Goal: Task Accomplishment & Management: Use online tool/utility

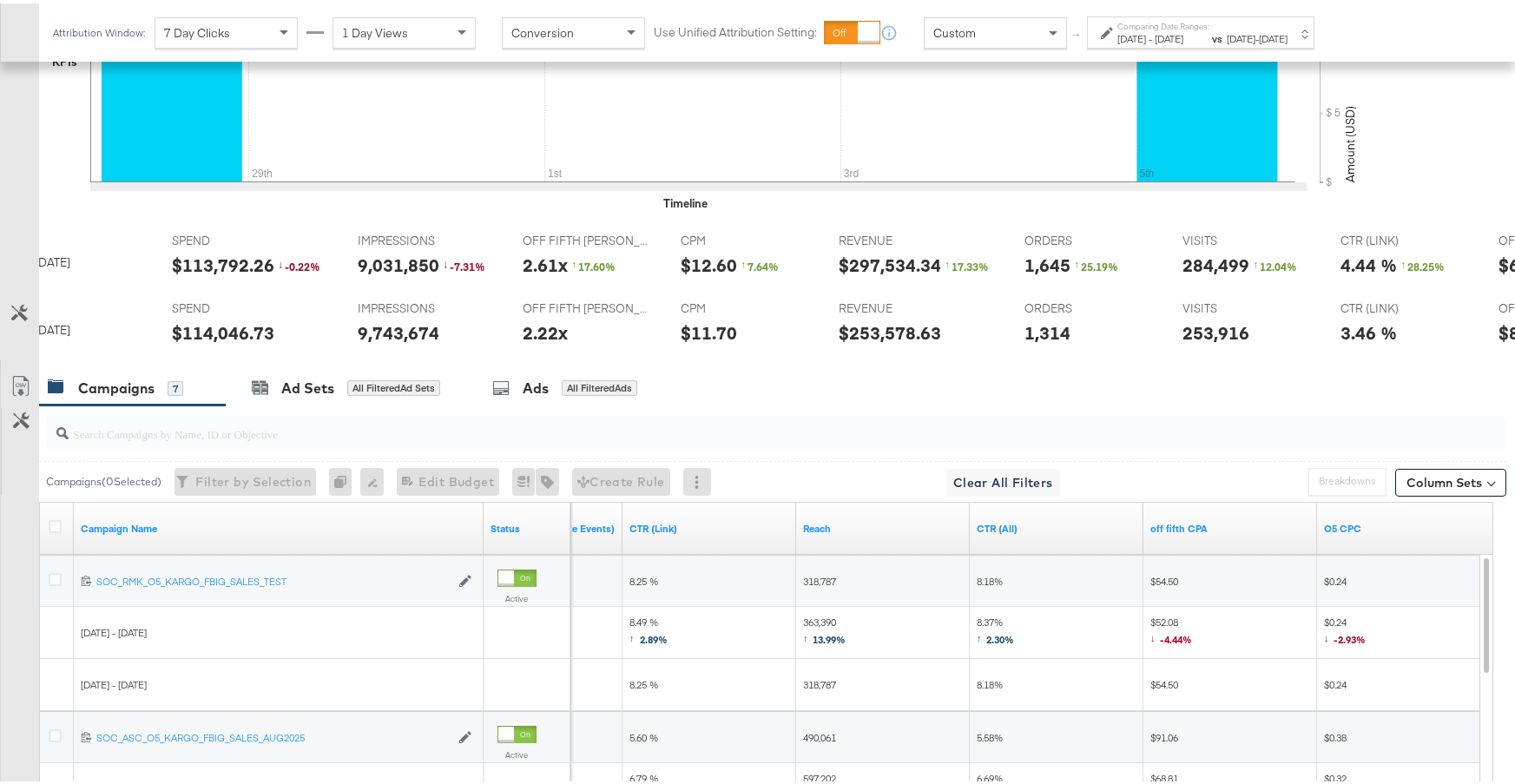
scroll to position [646, 0]
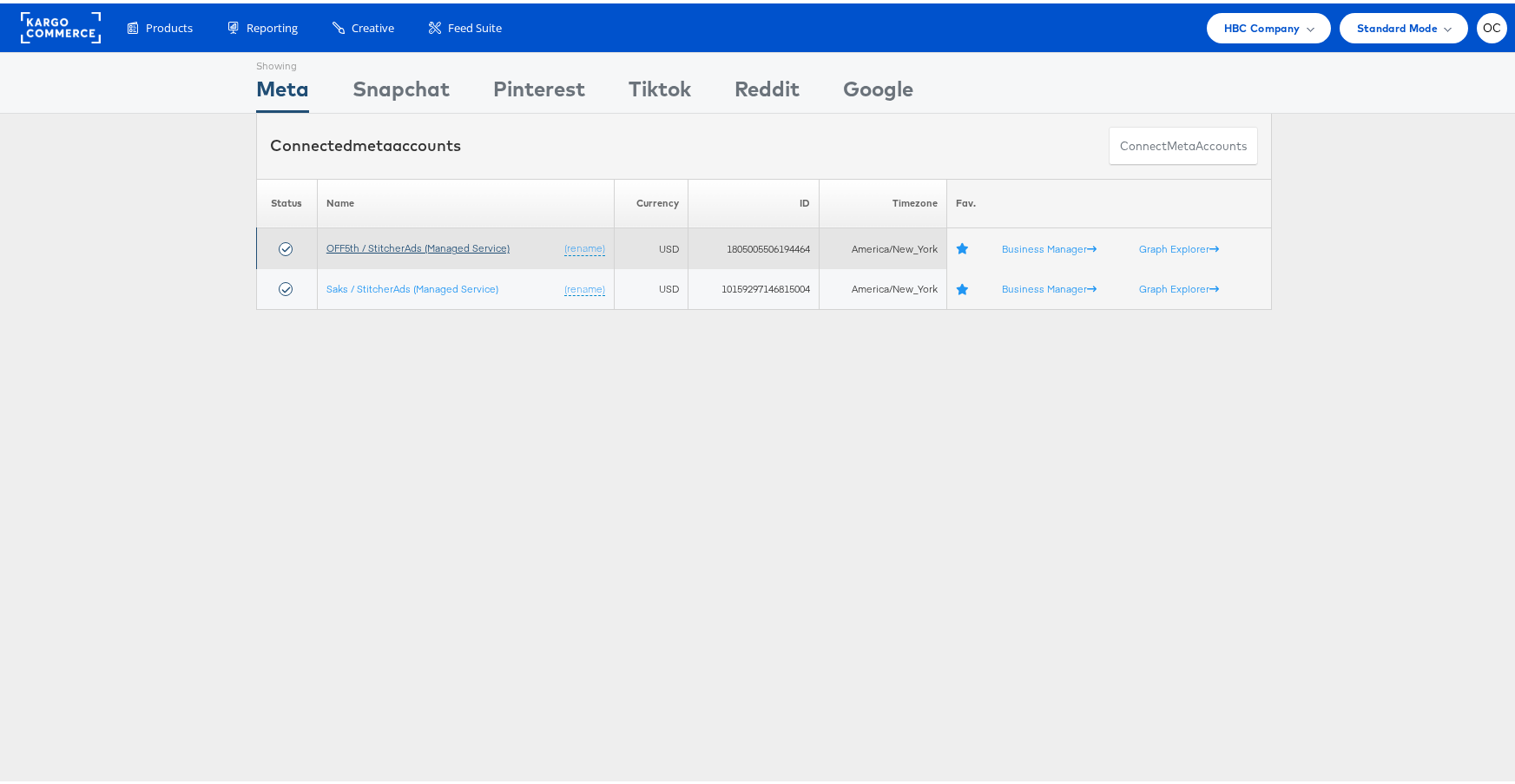
click at [449, 244] on link "OFF5th / StitcherAds (Managed Service)" at bounding box center [419, 244] width 183 height 13
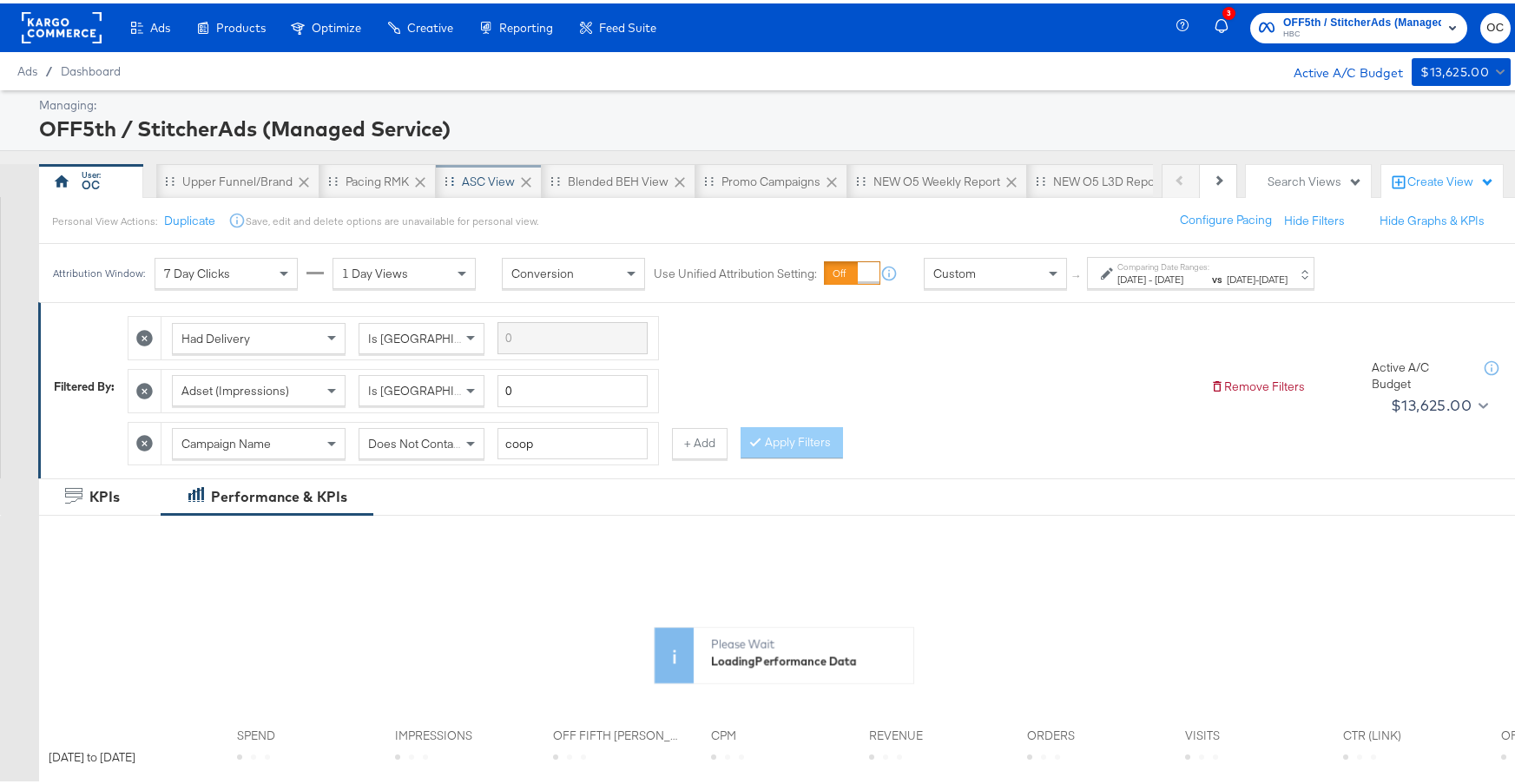
click at [507, 188] on div "ASC View" at bounding box center [488, 177] width 106 height 35
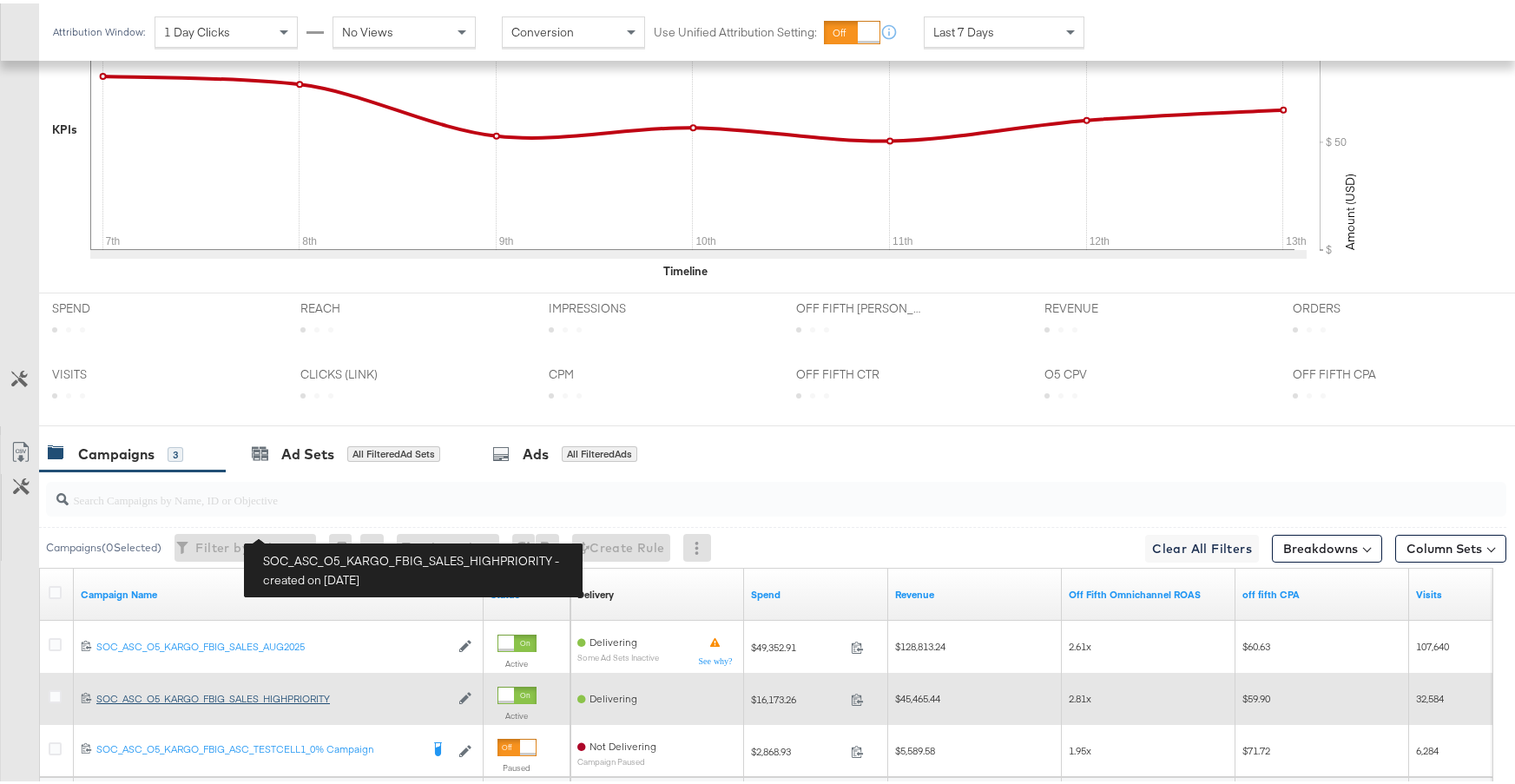
scroll to position [765, 0]
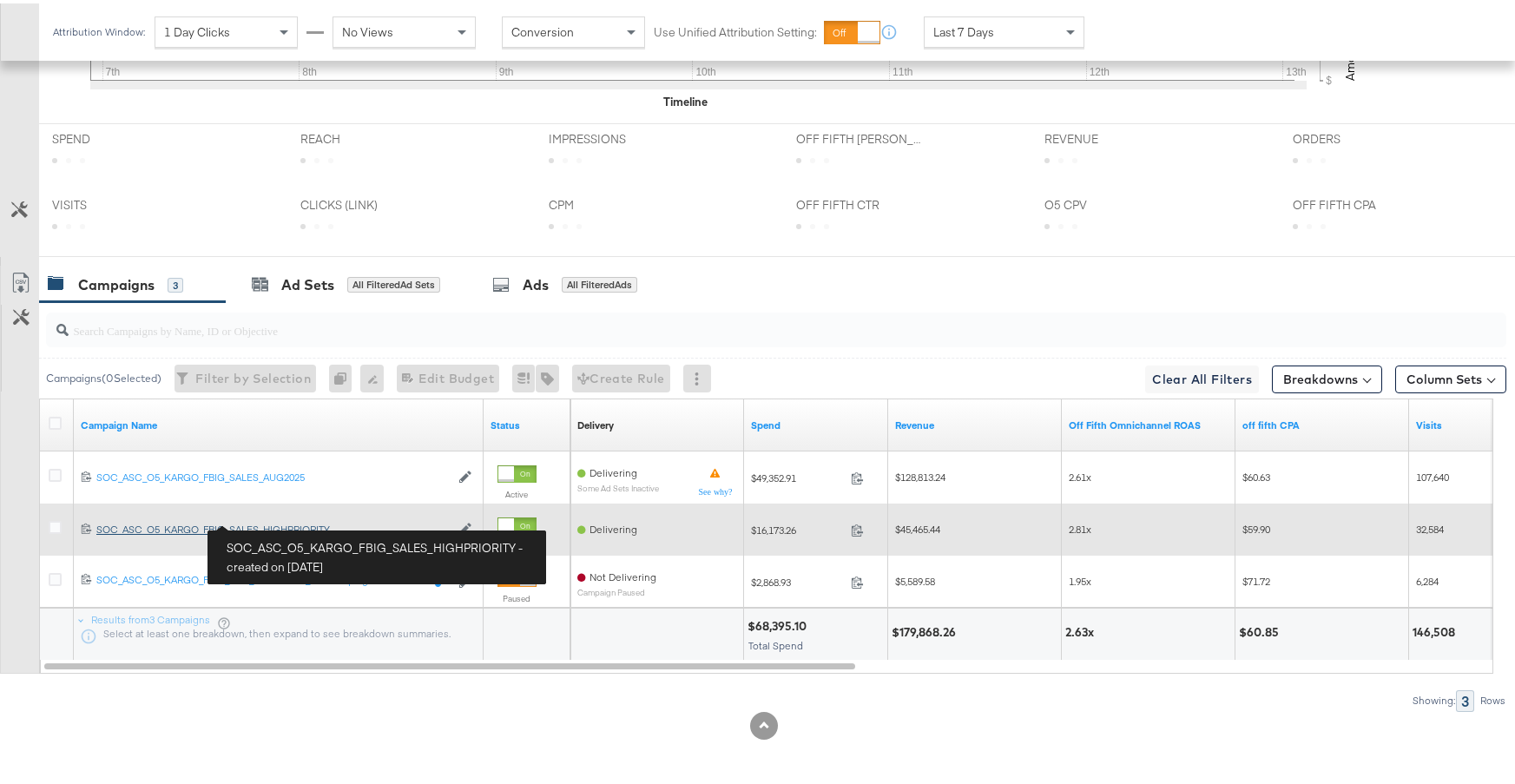
click at [308, 531] on div "SOC_ASC_O5_KARGO_FBIG_SALES_HIGHPRIORITY SOC_ASC_O5_KARGO_FBIG_SALES_HIGHPRIORI…" at bounding box center [273, 526] width 354 height 14
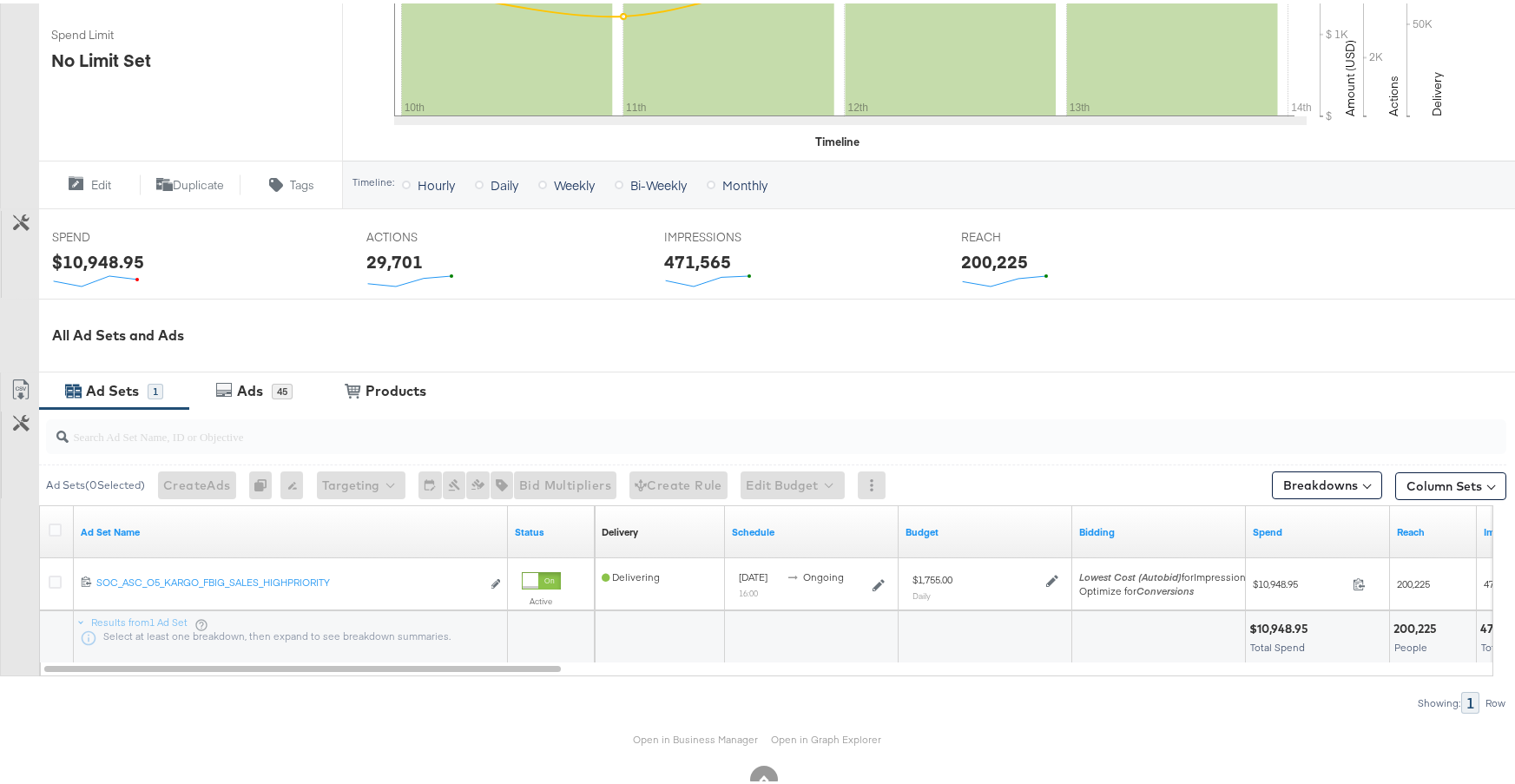
scroll to position [545, 0]
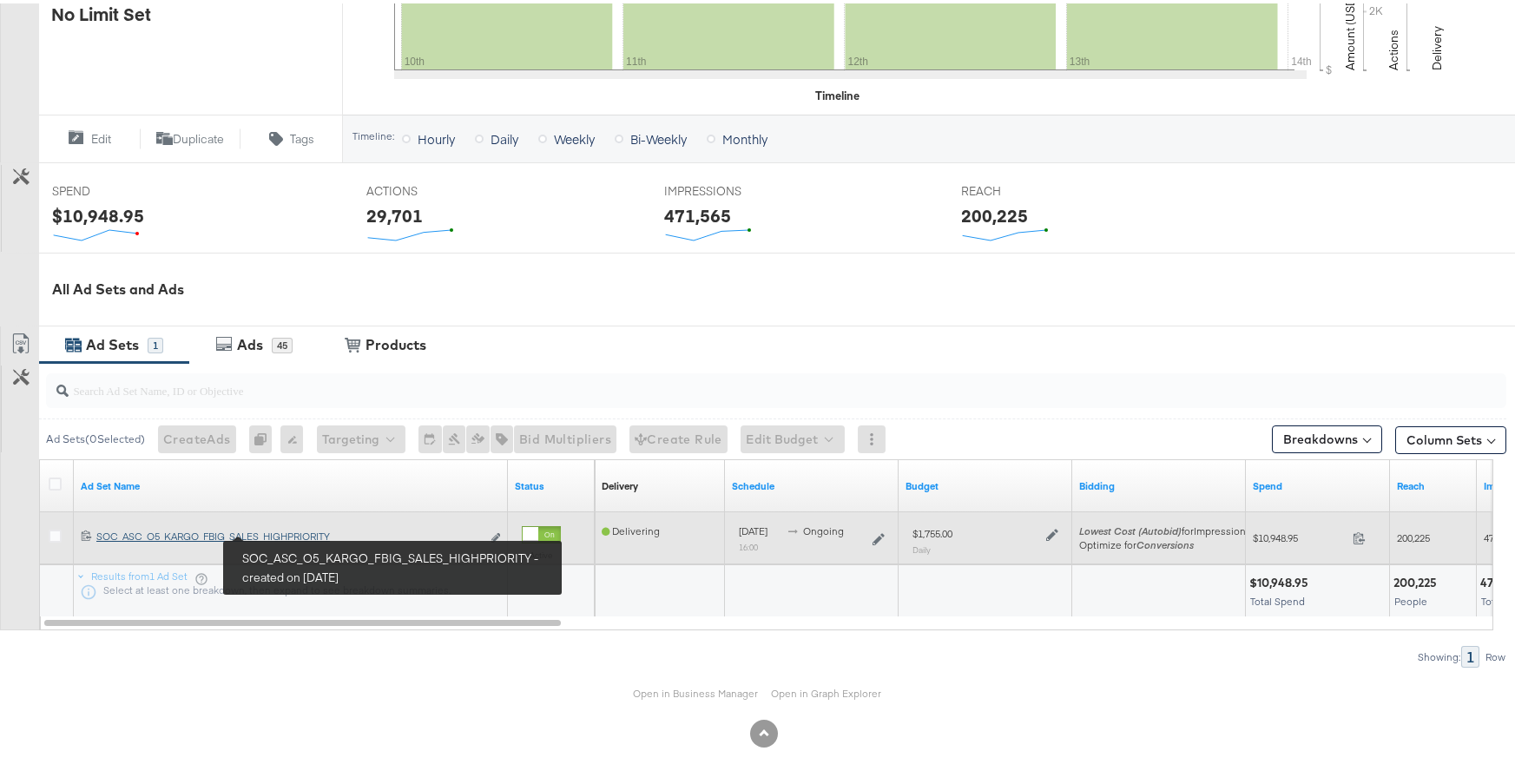
click at [289, 528] on div "SOC_ASC_O5_KARGO_FBIG_SALES_HIGHPRIORITY SOC_ASC_O5_KARGO_FBIG_SALES_HIGHPRIORI…" at bounding box center [289, 533] width 385 height 14
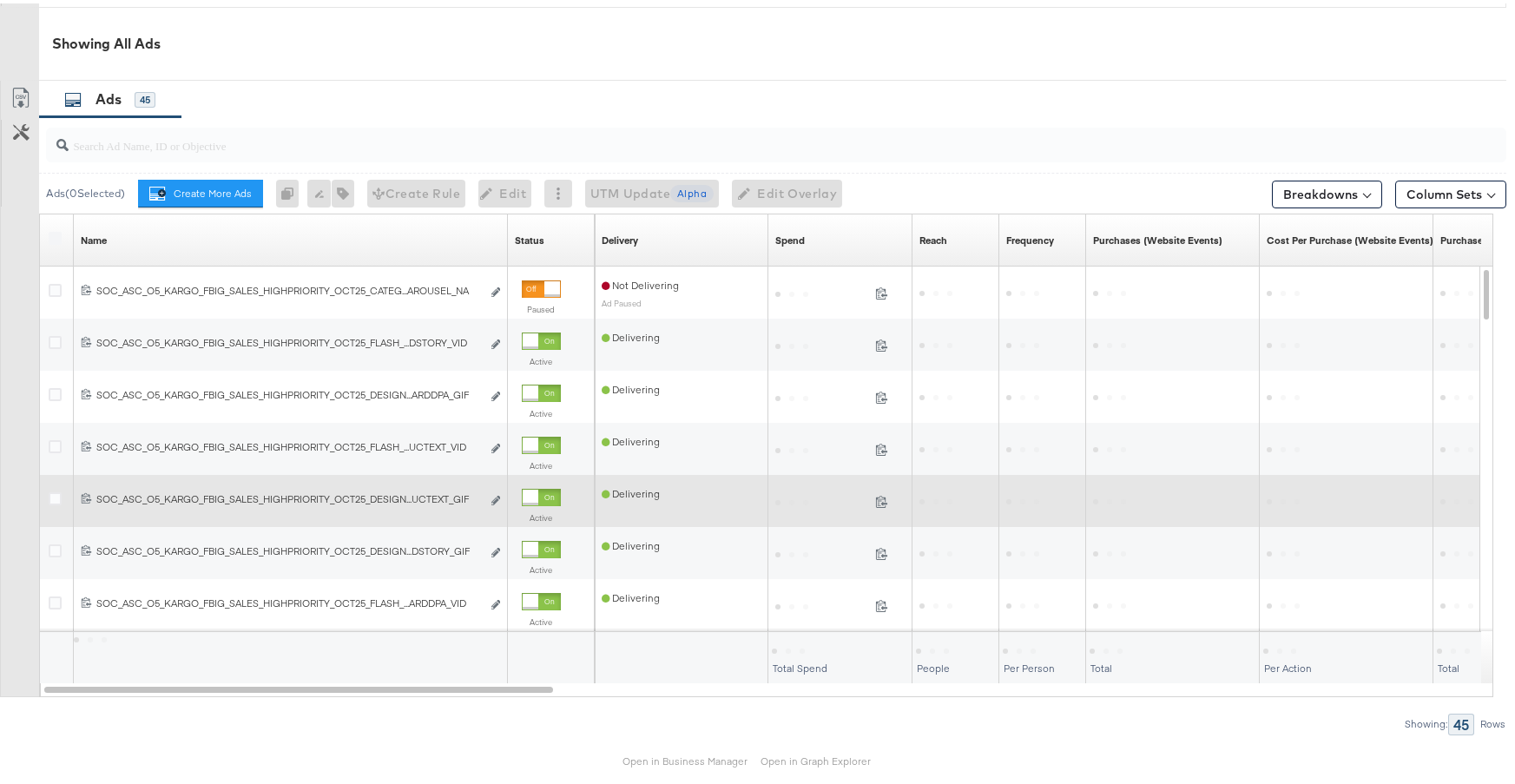
scroll to position [875, 0]
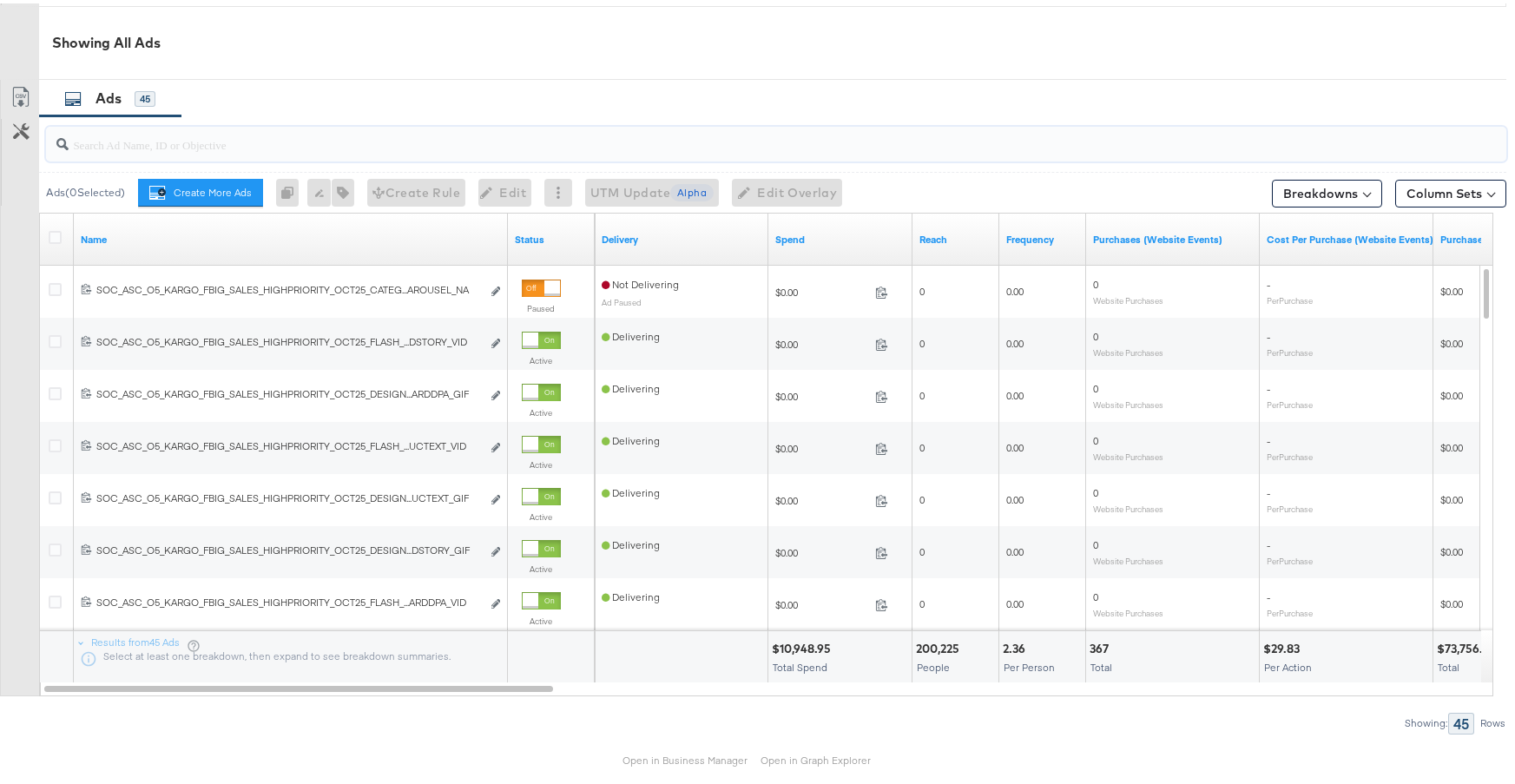
click at [357, 137] on input "search" at bounding box center [721, 134] width 1305 height 34
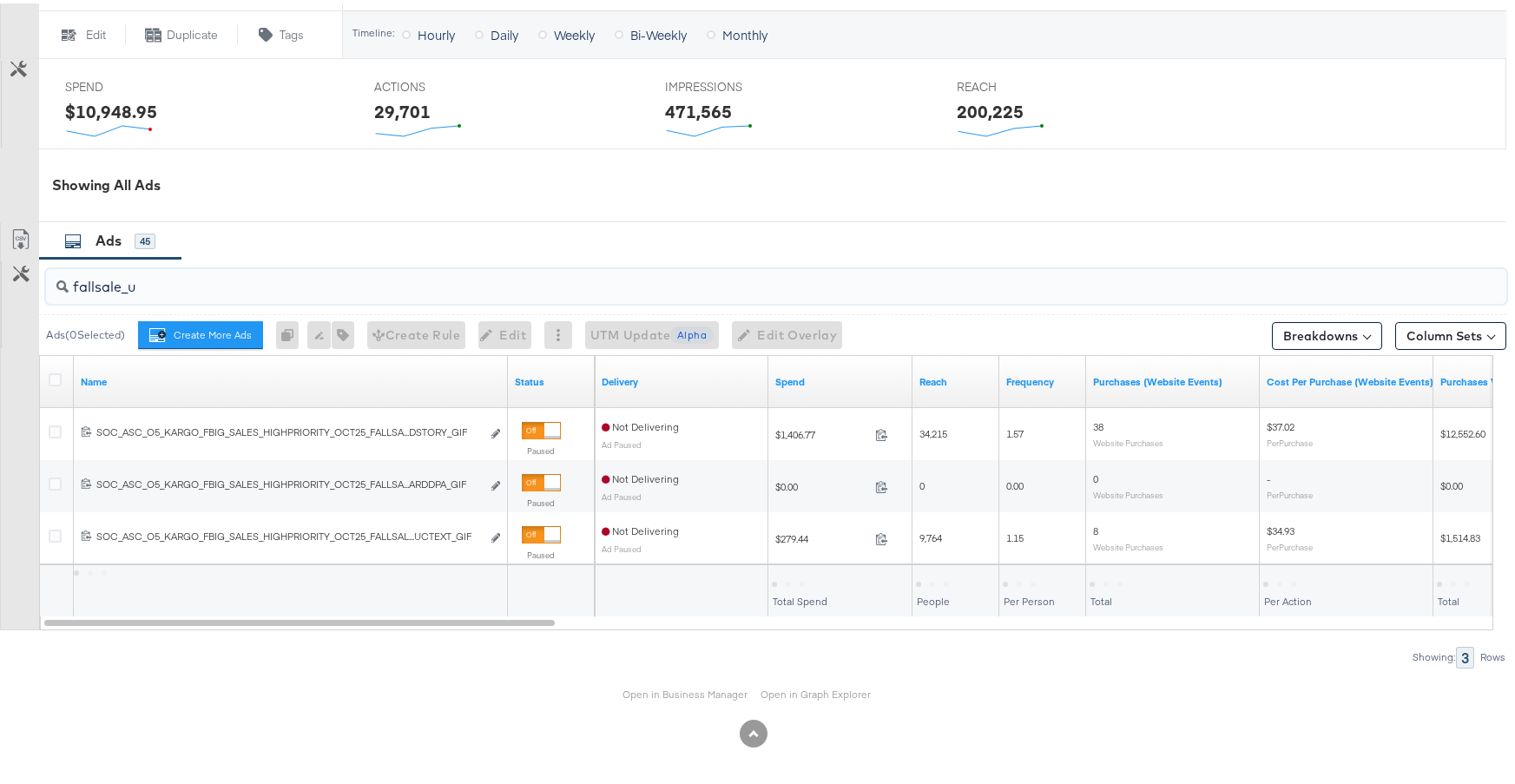
scroll to position [732, 0]
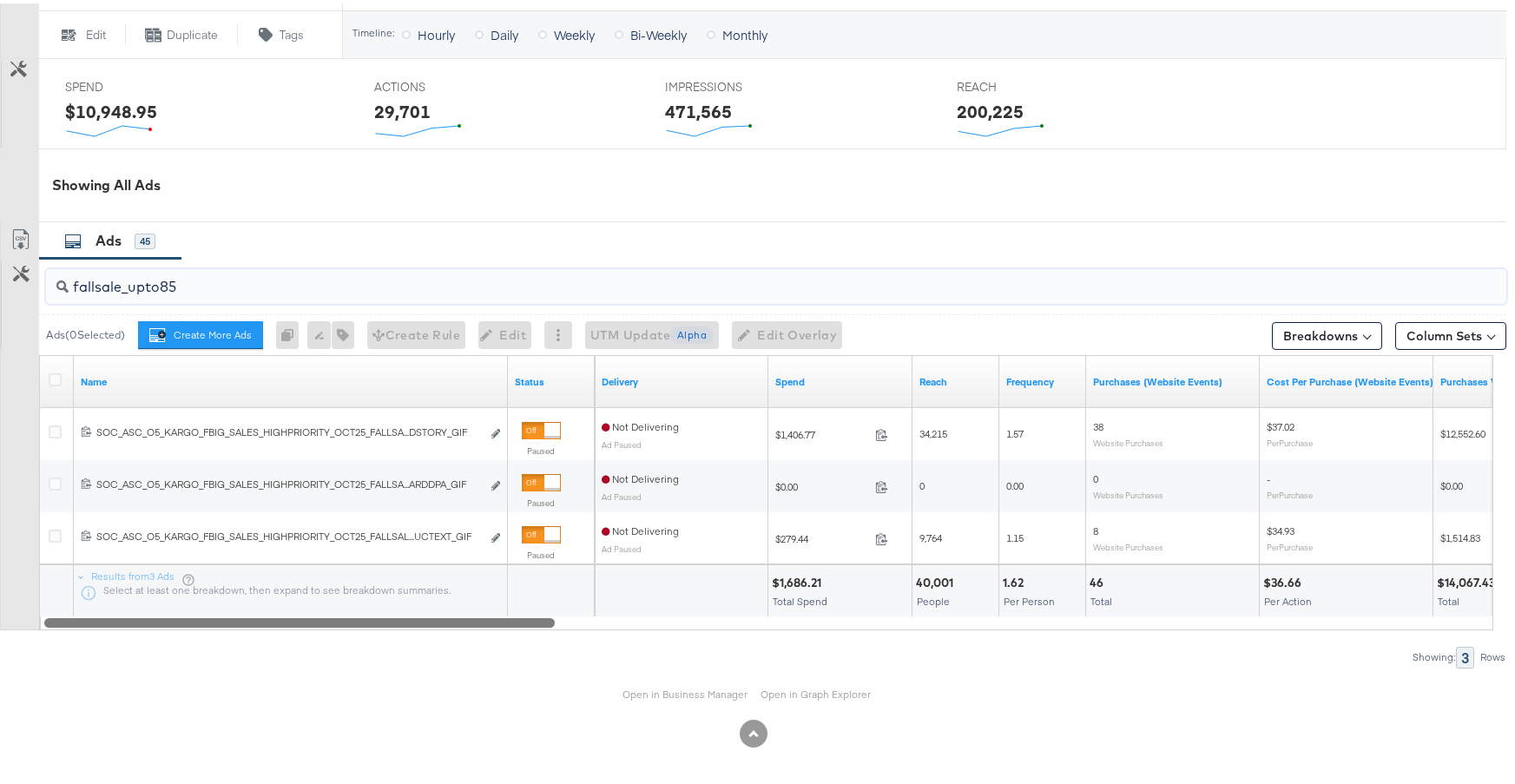
drag, startPoint x: 522, startPoint y: 617, endPoint x: 226, endPoint y: 592, distance: 297.1
click at [211, 606] on div "Name Status Delivery Spend Reach Frequency Purchases (Website Events) Cost Per …" at bounding box center [765, 489] width 1454 height 275
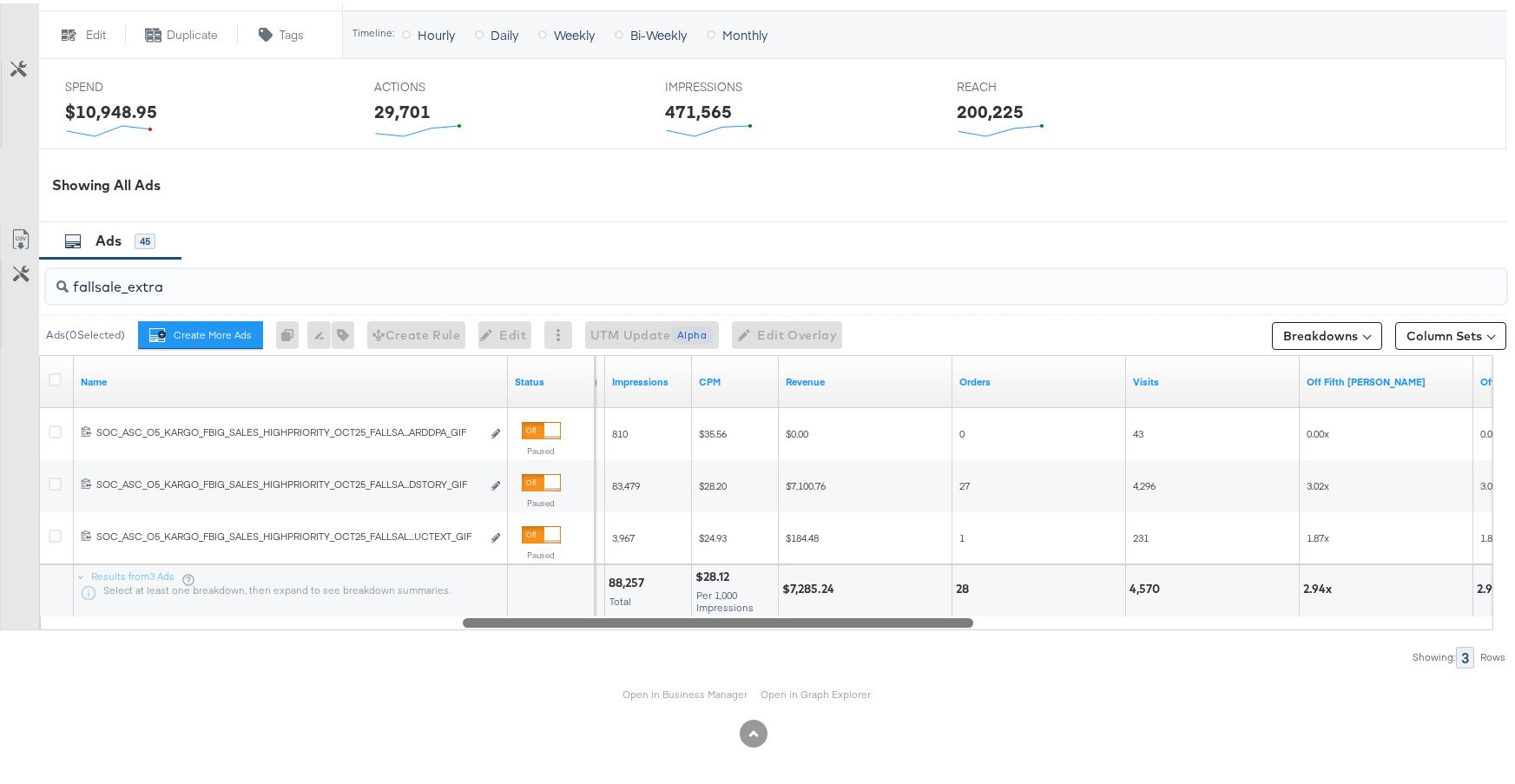
drag, startPoint x: 555, startPoint y: 621, endPoint x: 718, endPoint y: 627, distance: 163.1
click at [718, 627] on div "fallsale_extra Ads ( 0 Selected) Create More Ads Create more ads for this ad se…" at bounding box center [754, 459] width 1507 height 408
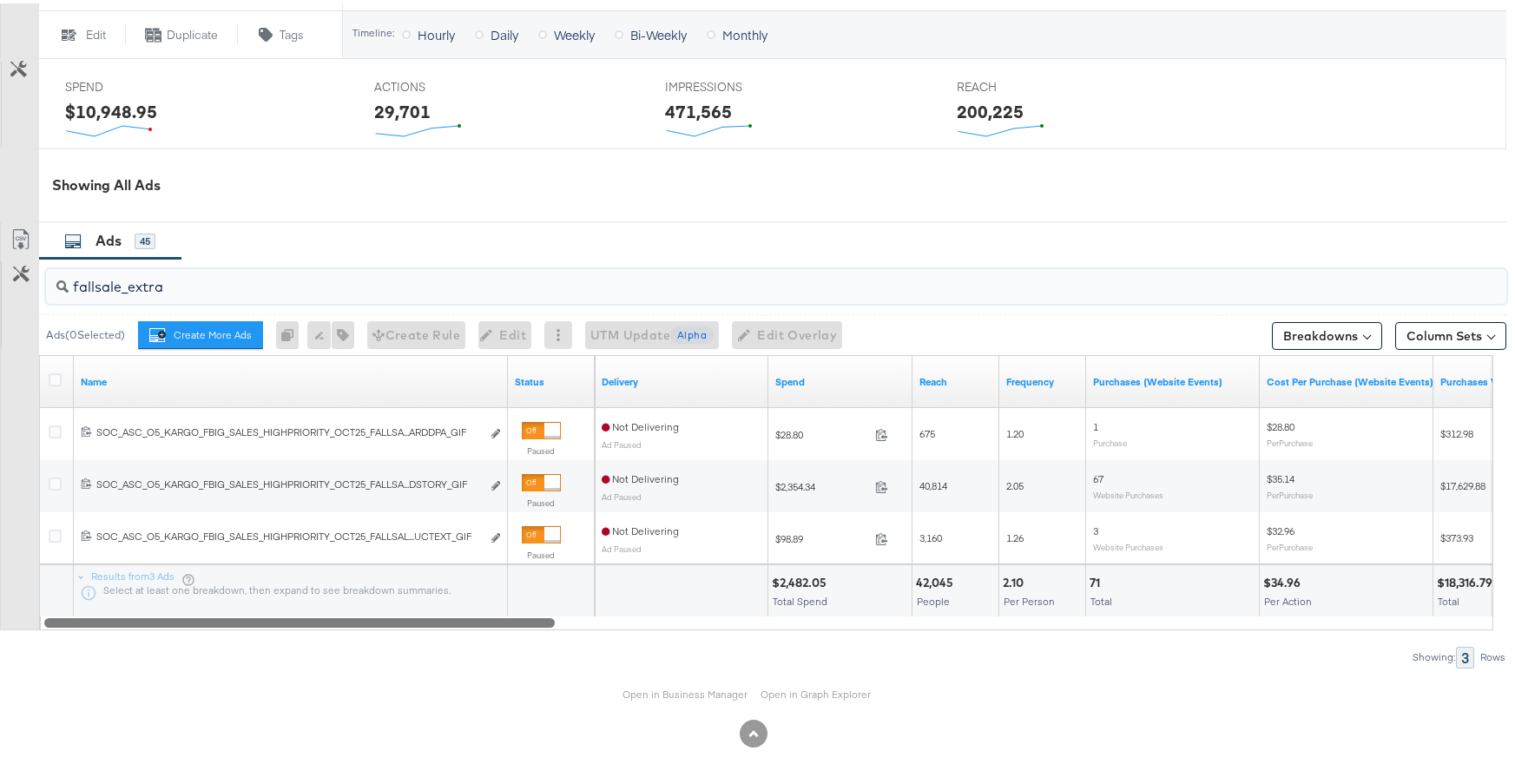
drag, startPoint x: 776, startPoint y: 623, endPoint x: 341, endPoint y: 617, distance: 435.0
click at [341, 617] on div at bounding box center [299, 618] width 510 height 15
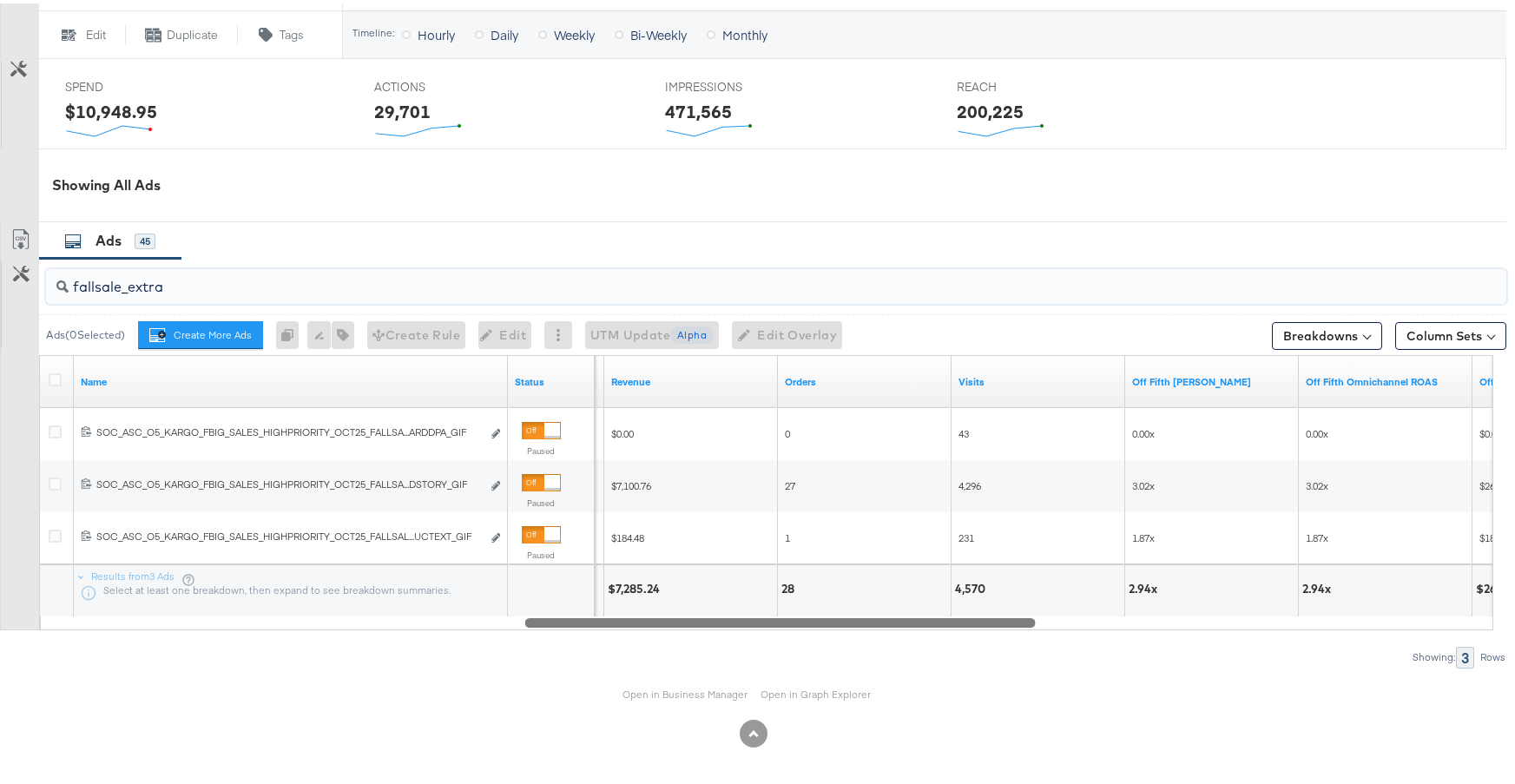
drag, startPoint x: 552, startPoint y: 622, endPoint x: 1022, endPoint y: 608, distance: 470.2
click at [1022, 608] on div "Name Status CPM Revenue Orders Visits Off Fifth LC ROAS Off Fifth Omnichannel R…" at bounding box center [765, 489] width 1454 height 275
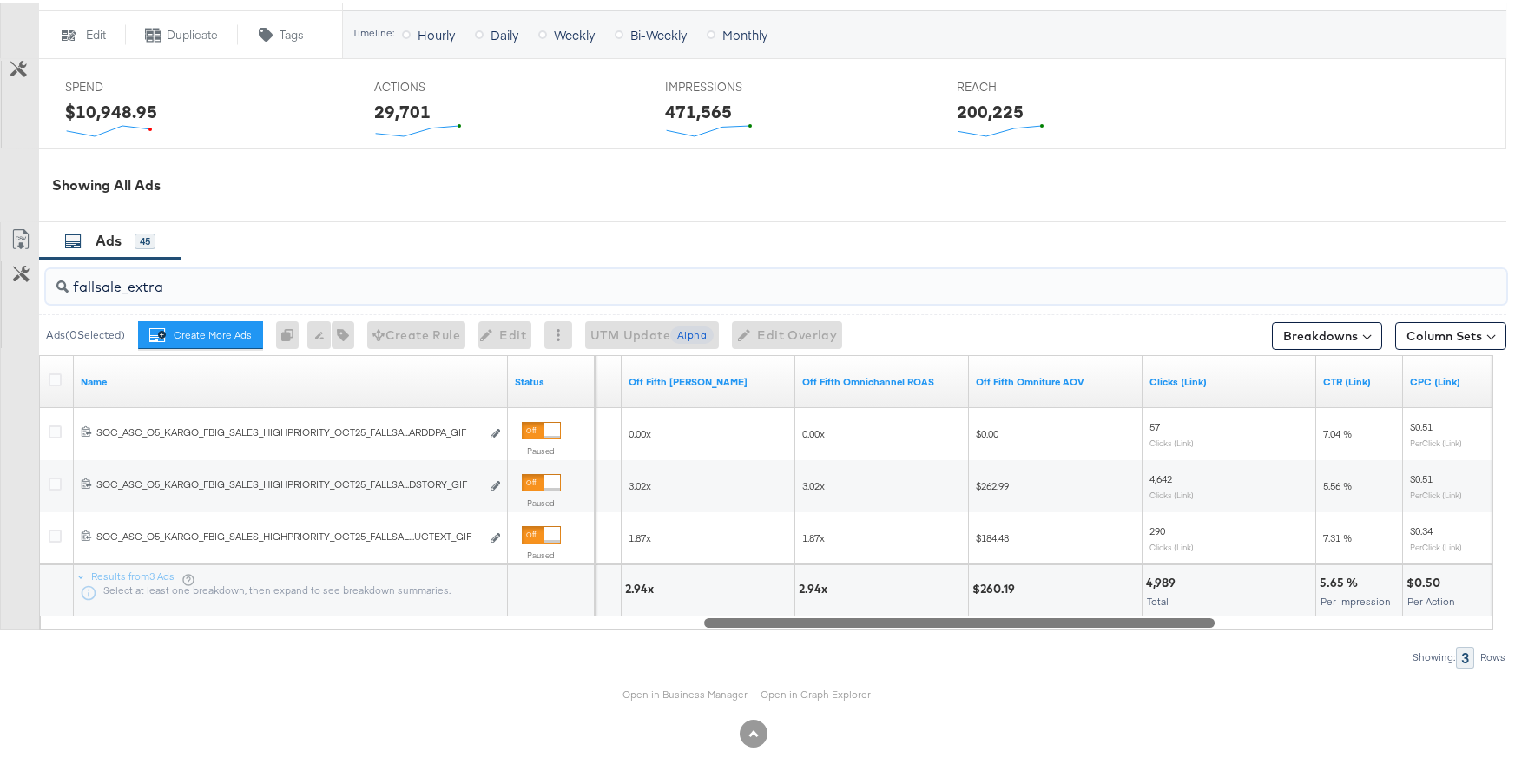
drag, startPoint x: 994, startPoint y: 622, endPoint x: 1172, endPoint y: 610, distance: 178.4
click at [1172, 610] on div "Name Status Visits Off Fifth LC ROAS Off Fifth Omnichannel ROAS Off Fifth Omnit…" at bounding box center [765, 489] width 1454 height 275
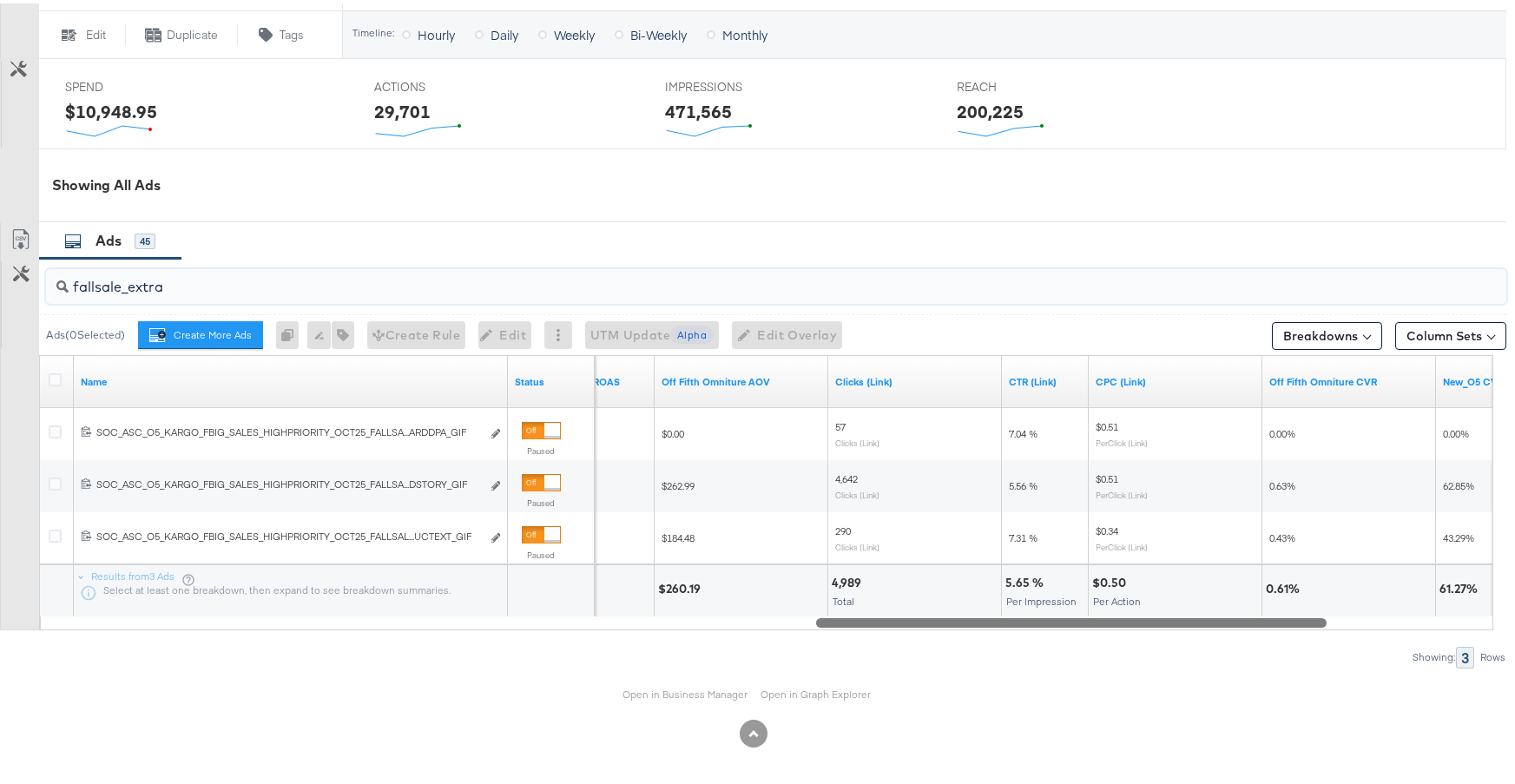
drag, startPoint x: 1069, startPoint y: 624, endPoint x: 1182, endPoint y: 619, distance: 113.1
click at [1182, 619] on div at bounding box center [1071, 618] width 510 height 15
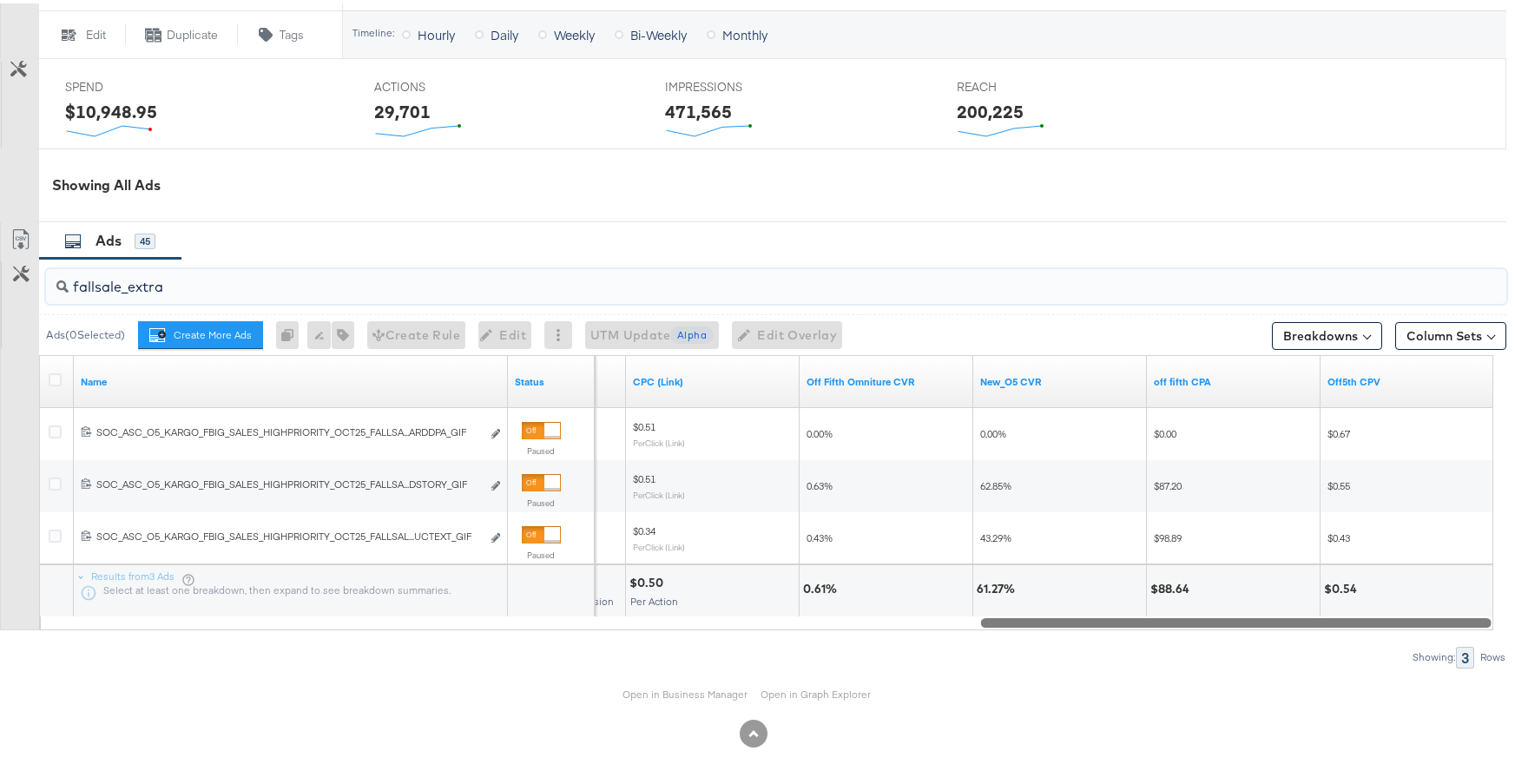
drag, startPoint x: 1164, startPoint y: 620, endPoint x: 1395, endPoint y: 614, distance: 231.1
click at [1435, 610] on div "Name Status CTR (Link) CPC (Link) Off Fifth Omniture CVR New_O5 CVR off fifth C…" at bounding box center [765, 489] width 1454 height 275
drag, startPoint x: 243, startPoint y: 280, endPoint x: 130, endPoint y: 287, distance: 113.2
click at [130, 287] on input "fallsale_extra" at bounding box center [721, 277] width 1305 height 34
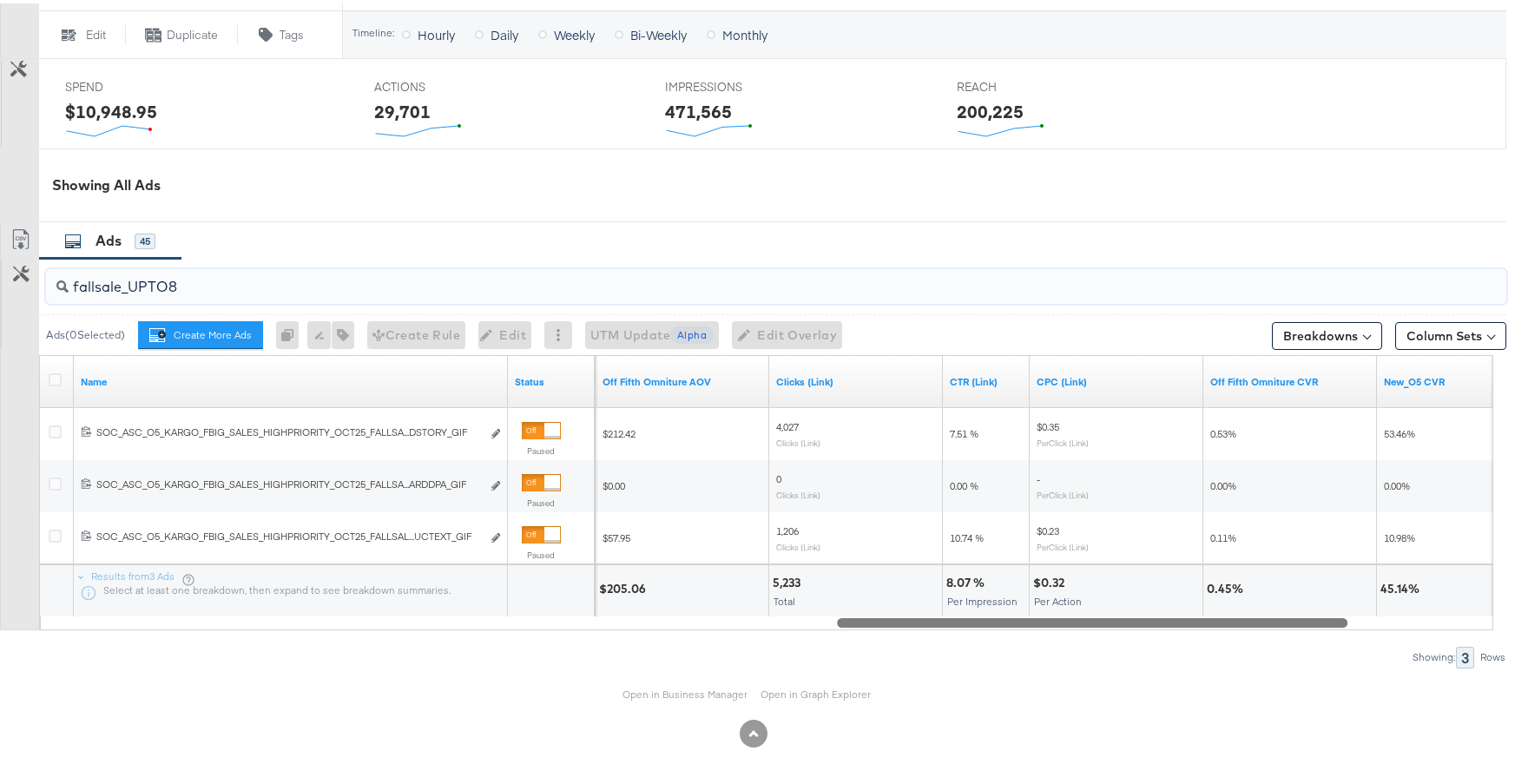
drag, startPoint x: 1213, startPoint y: 620, endPoint x: 1070, endPoint y: 634, distance: 143.7
click at [1070, 634] on div "fallsale_UPTO8 Ads ( 0 Selected) Create More Ads Create more ads for this ad se…" at bounding box center [754, 459] width 1507 height 408
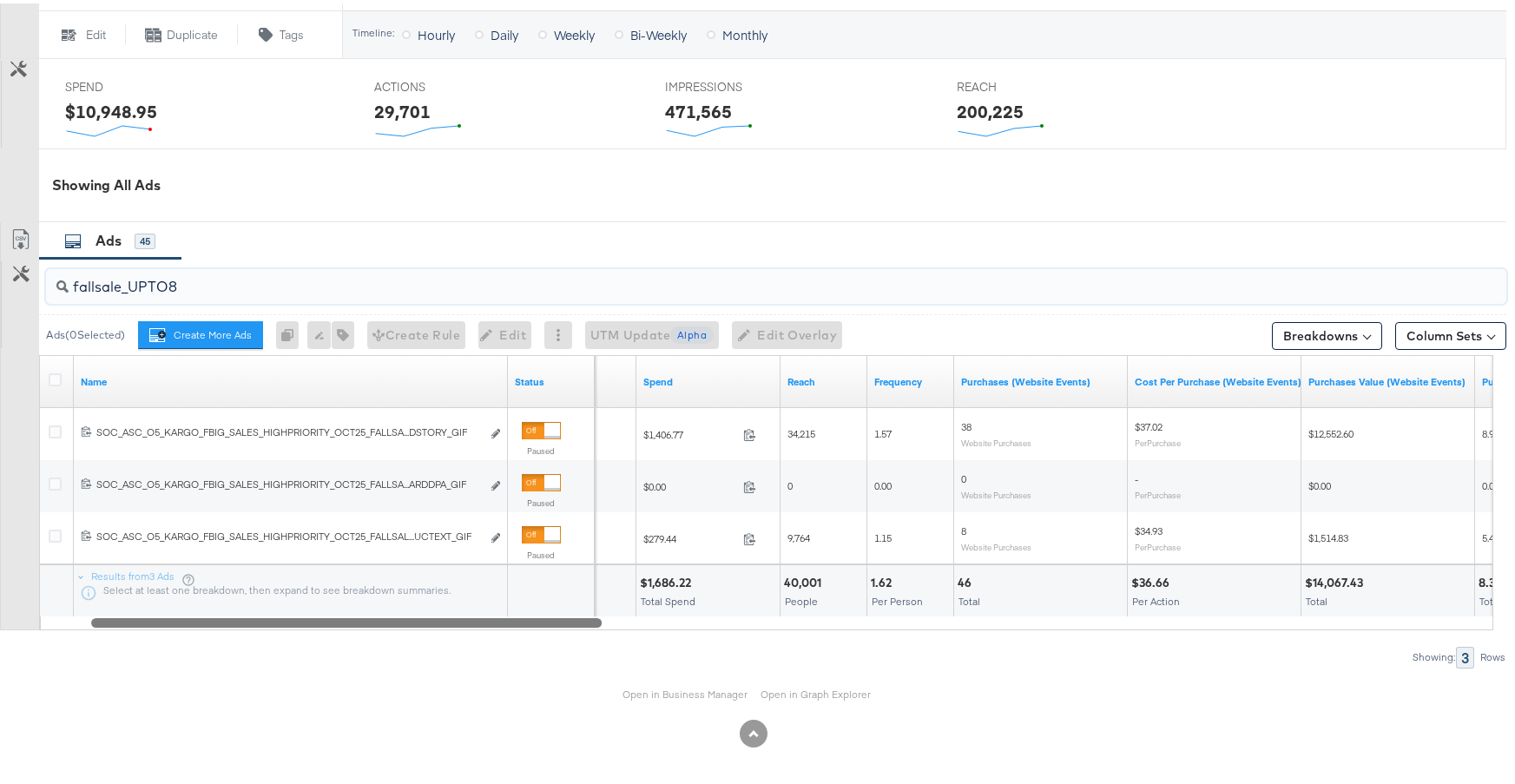
drag, startPoint x: 1009, startPoint y: 614, endPoint x: 262, endPoint y: 614, distance: 747.0
click at [262, 614] on div at bounding box center [346, 618] width 510 height 15
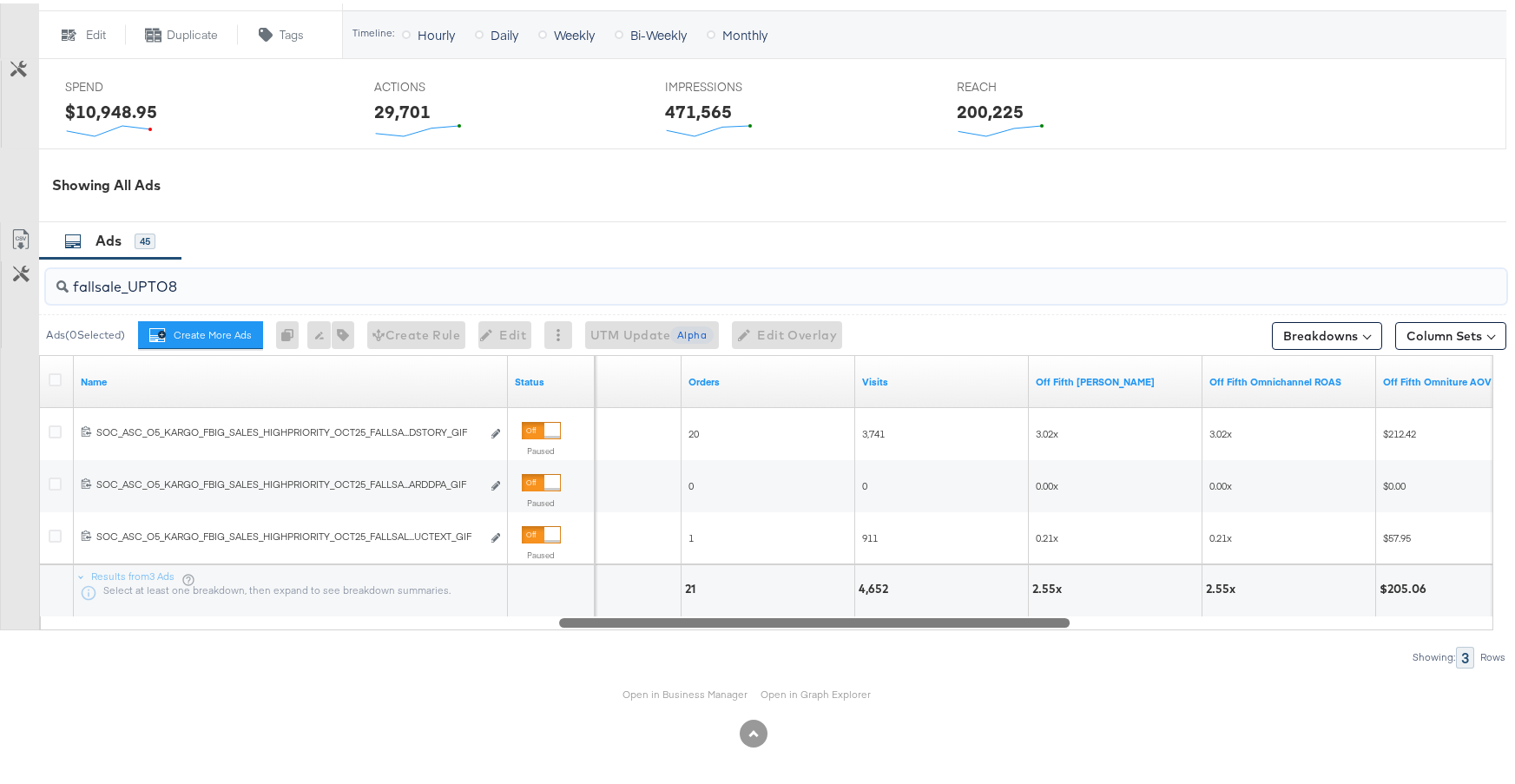
drag, startPoint x: 590, startPoint y: 621, endPoint x: 1059, endPoint y: 624, distance: 469.0
click at [1059, 624] on div at bounding box center [814, 618] width 510 height 15
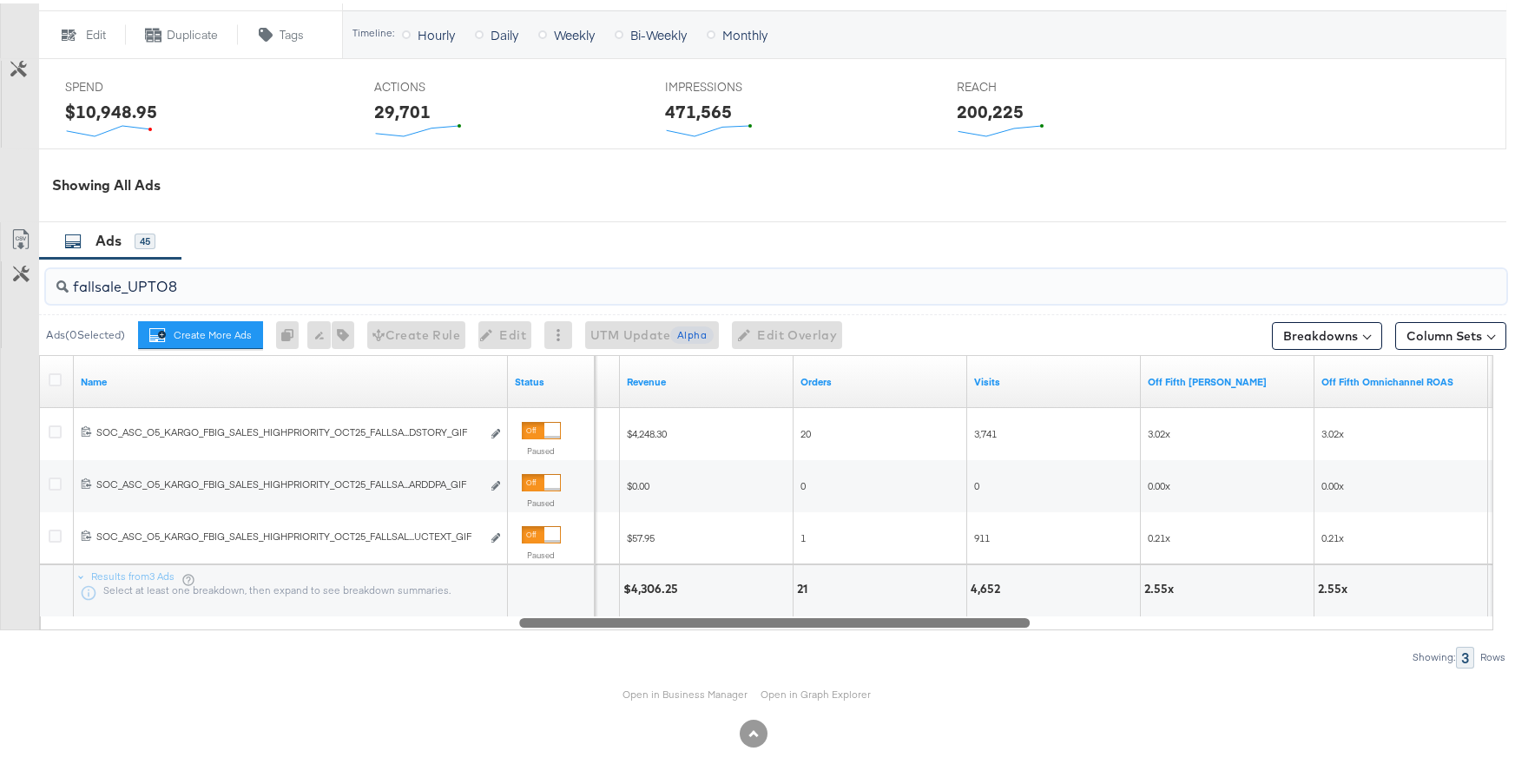
drag, startPoint x: 1029, startPoint y: 619, endPoint x: 1003, endPoint y: 627, distance: 27.2
click at [1003, 627] on div "fallsale_UPTO8 Ads ( 0 Selected) Create More Ads Create more ads for this ad se…" at bounding box center [754, 459] width 1507 height 408
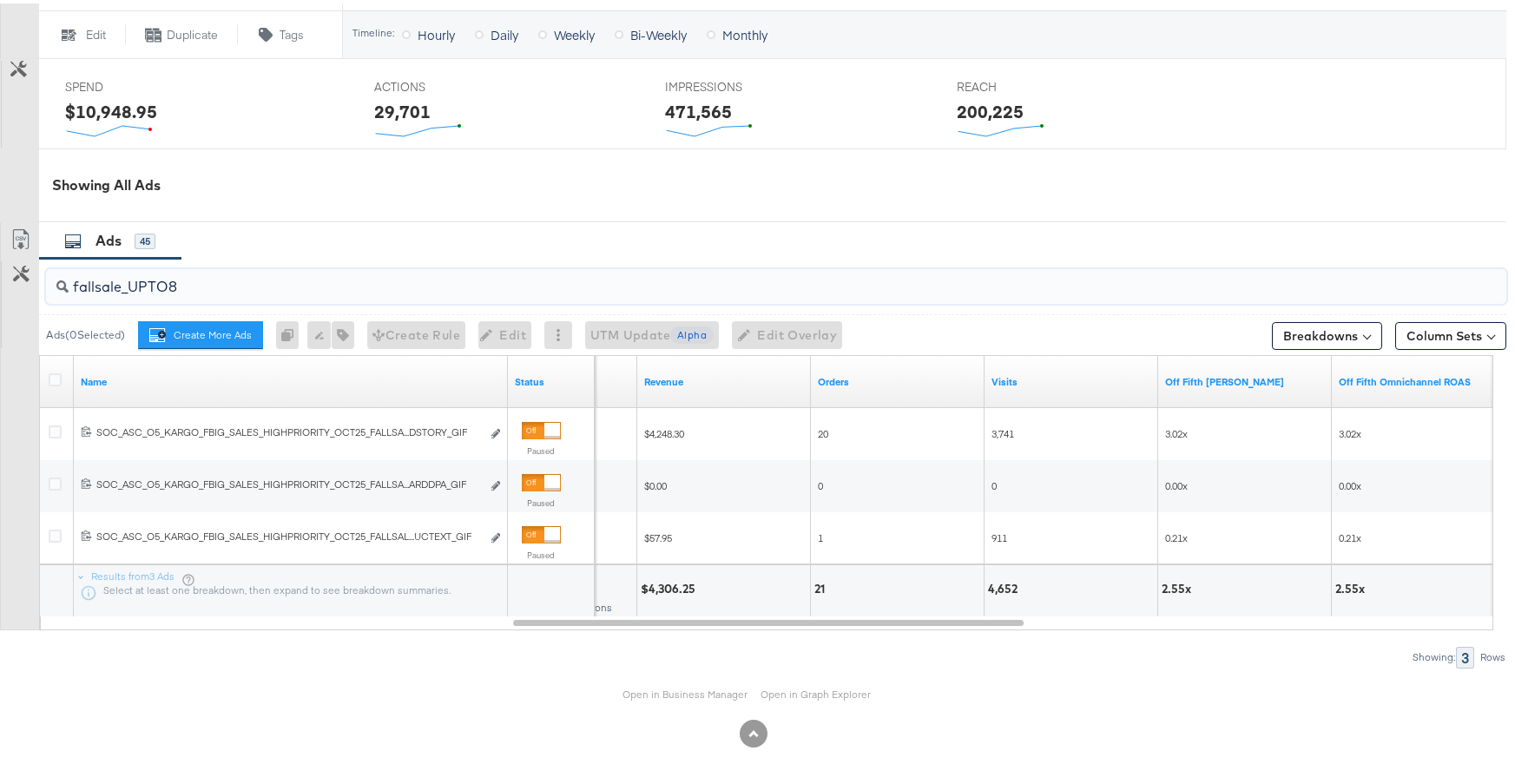
drag, startPoint x: 152, startPoint y: 281, endPoint x: 132, endPoint y: 280, distance: 20.0
click at [132, 280] on input "fallsale_UPTO8" at bounding box center [721, 277] width 1305 height 34
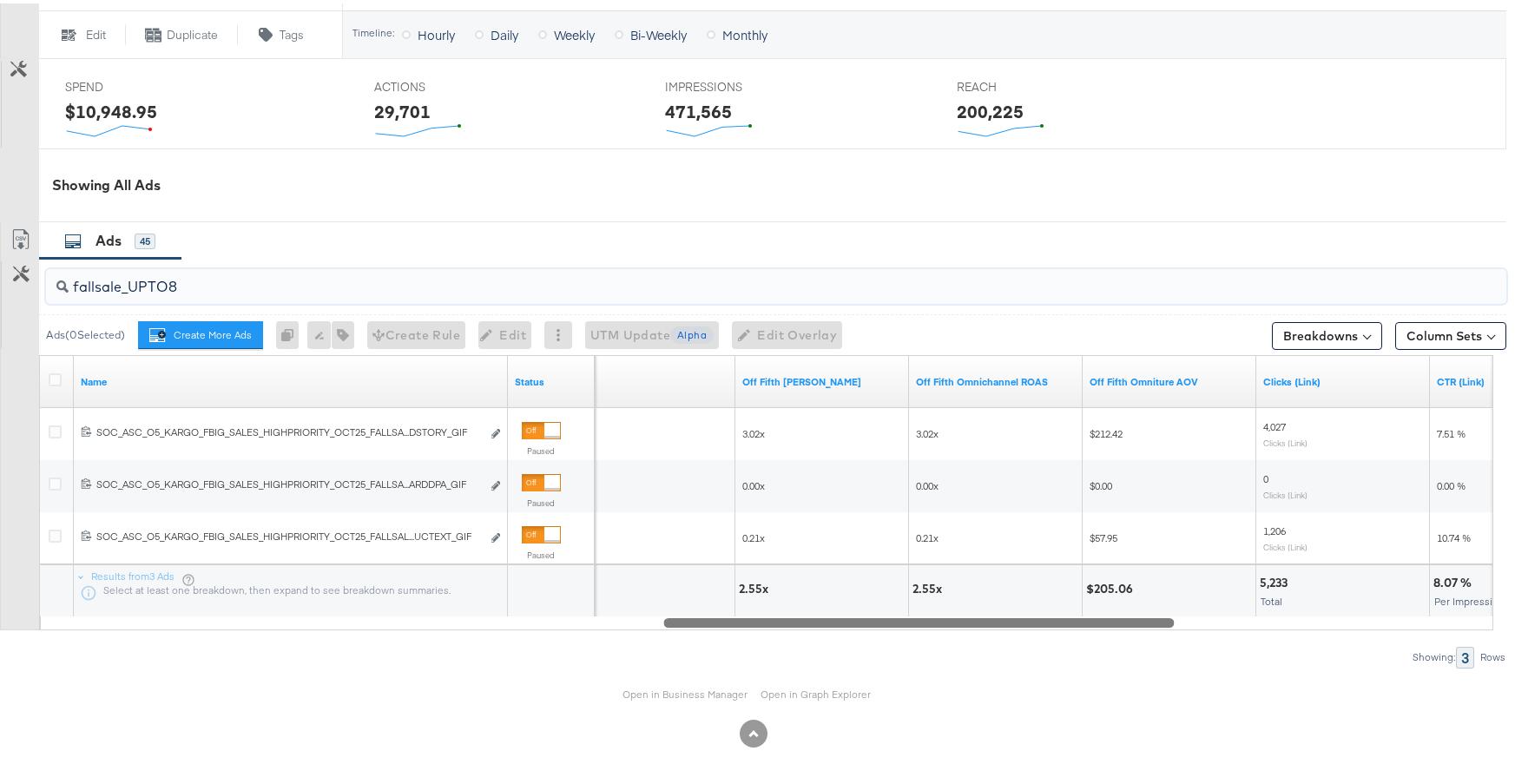
drag, startPoint x: 944, startPoint y: 621, endPoint x: 1094, endPoint y: 624, distance: 150.0
click at [1094, 624] on div at bounding box center [919, 618] width 510 height 15
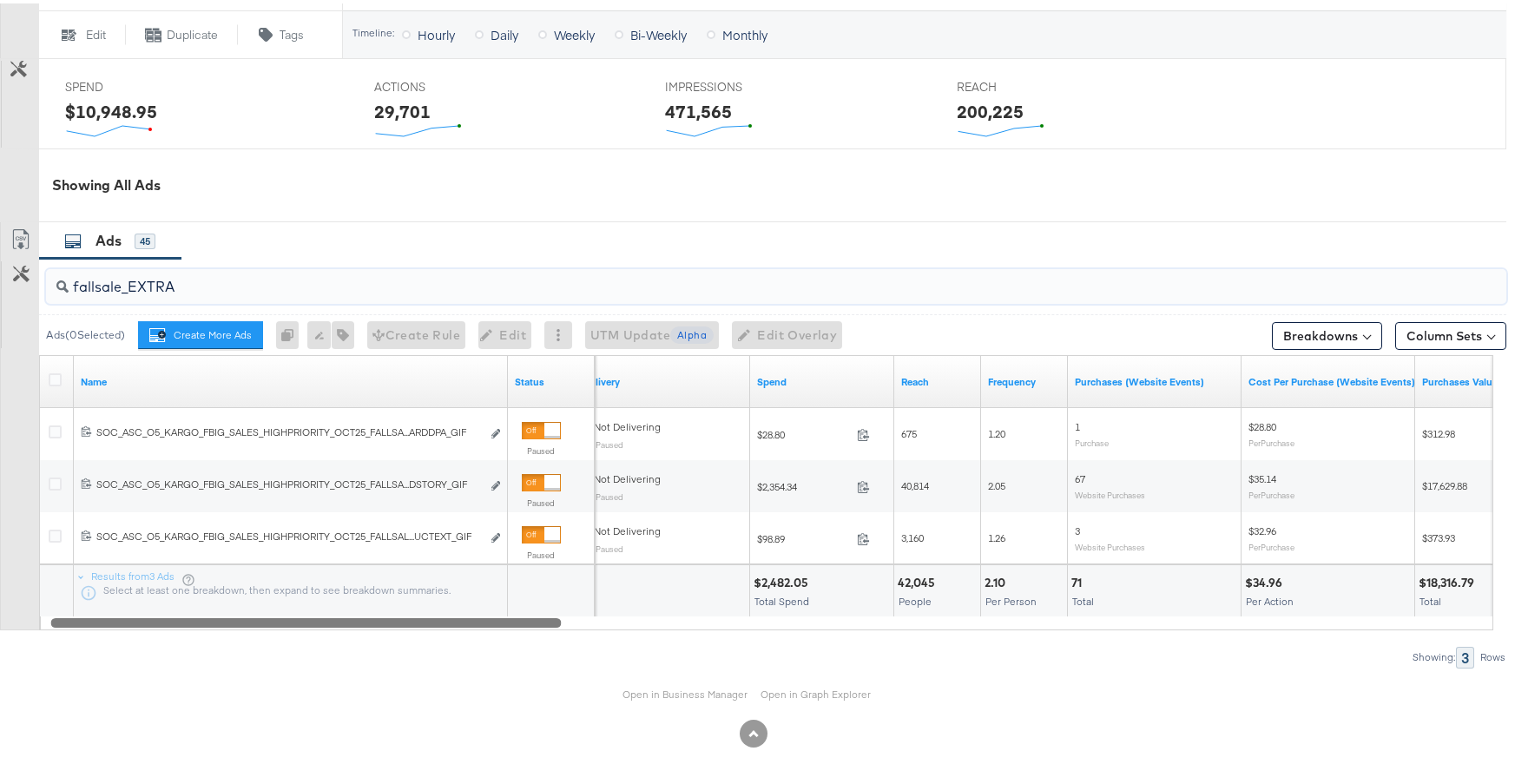
drag, startPoint x: 1123, startPoint y: 619, endPoint x: 442, endPoint y: 650, distance: 681.7
click at [442, 650] on div "fallsale_EXTRA Ads ( 0 Selected) Create More Ads Create more ads for this ad se…" at bounding box center [754, 459] width 1507 height 408
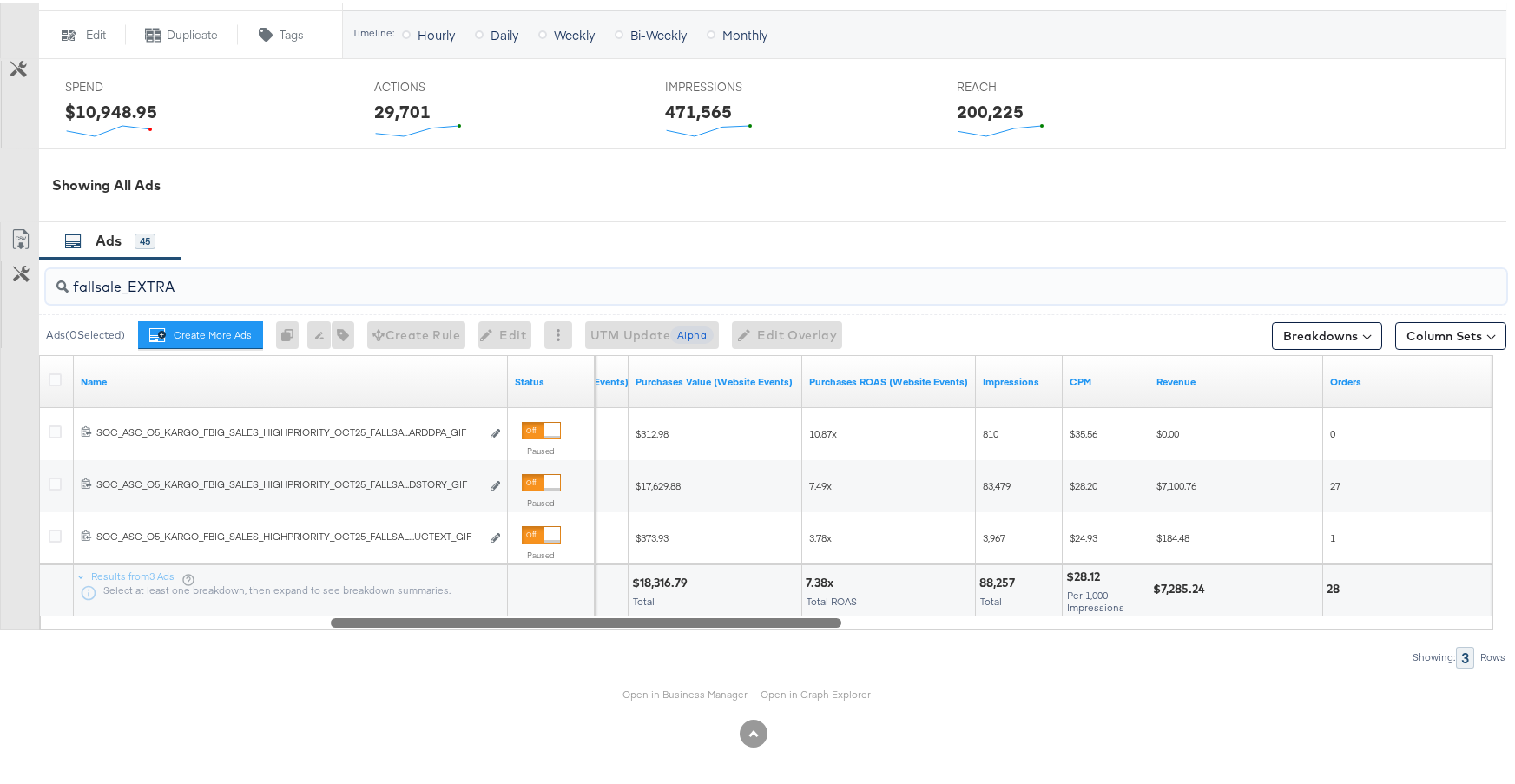
drag, startPoint x: 556, startPoint y: 621, endPoint x: 796, endPoint y: 583, distance: 243.0
click at [798, 583] on div "Name Status Cost Per Purchase (Website Events) Purchases Value (Website Events)…" at bounding box center [765, 489] width 1454 height 275
type input "fallsale_extra"
